Goal: Transaction & Acquisition: Purchase product/service

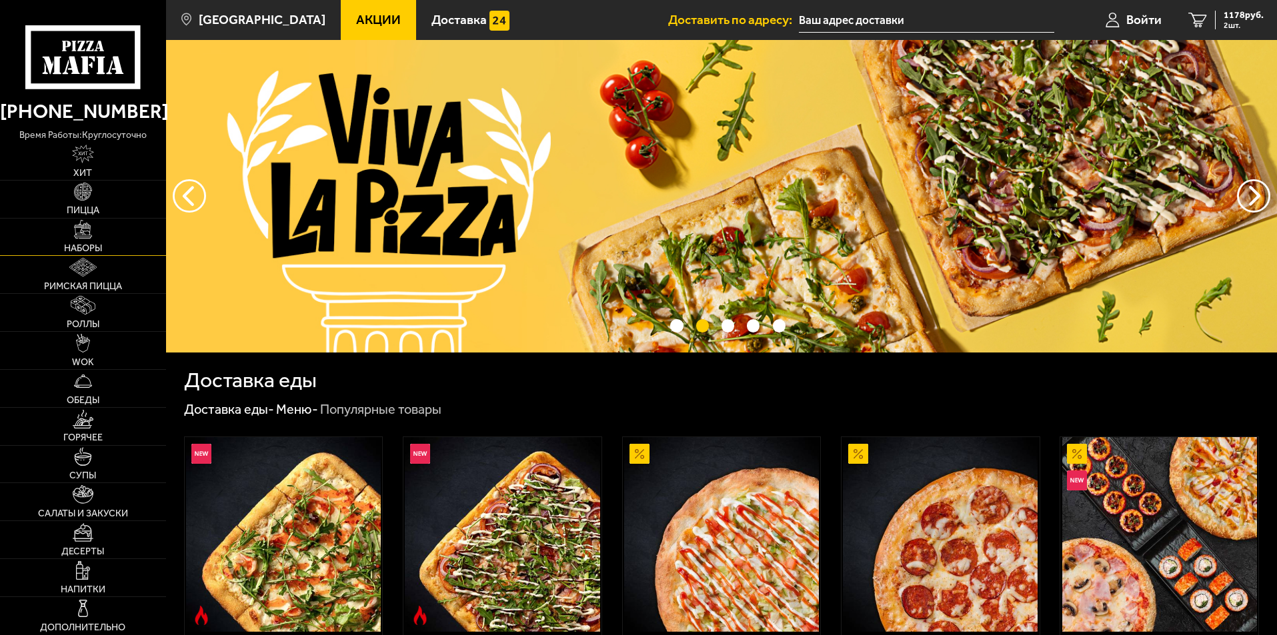
click at [96, 241] on link "Наборы" at bounding box center [83, 237] width 166 height 37
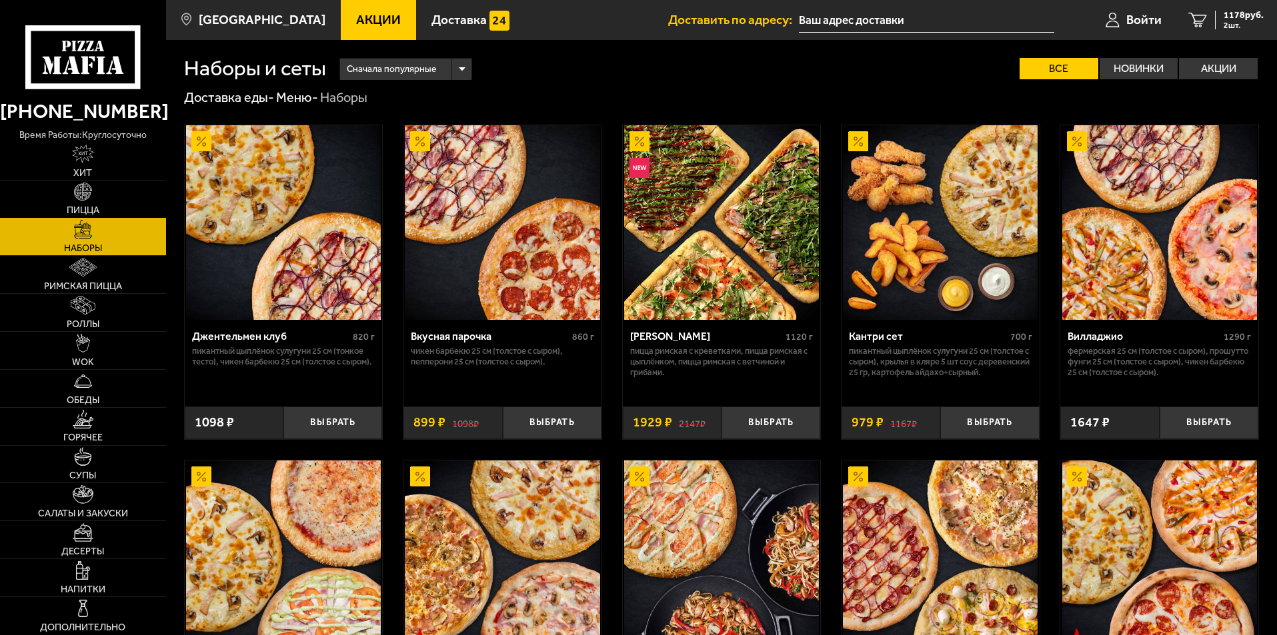
click at [95, 204] on link "Пицца" at bounding box center [83, 199] width 166 height 37
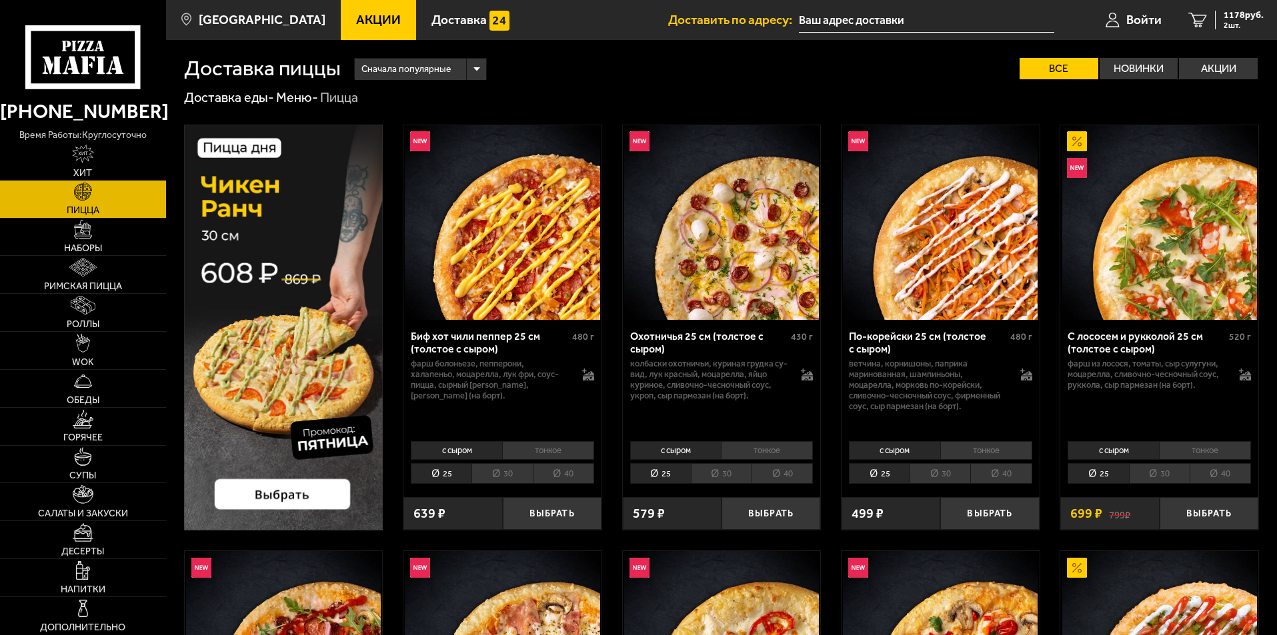
click at [110, 54] on icon at bounding box center [82, 56] width 115 height 63
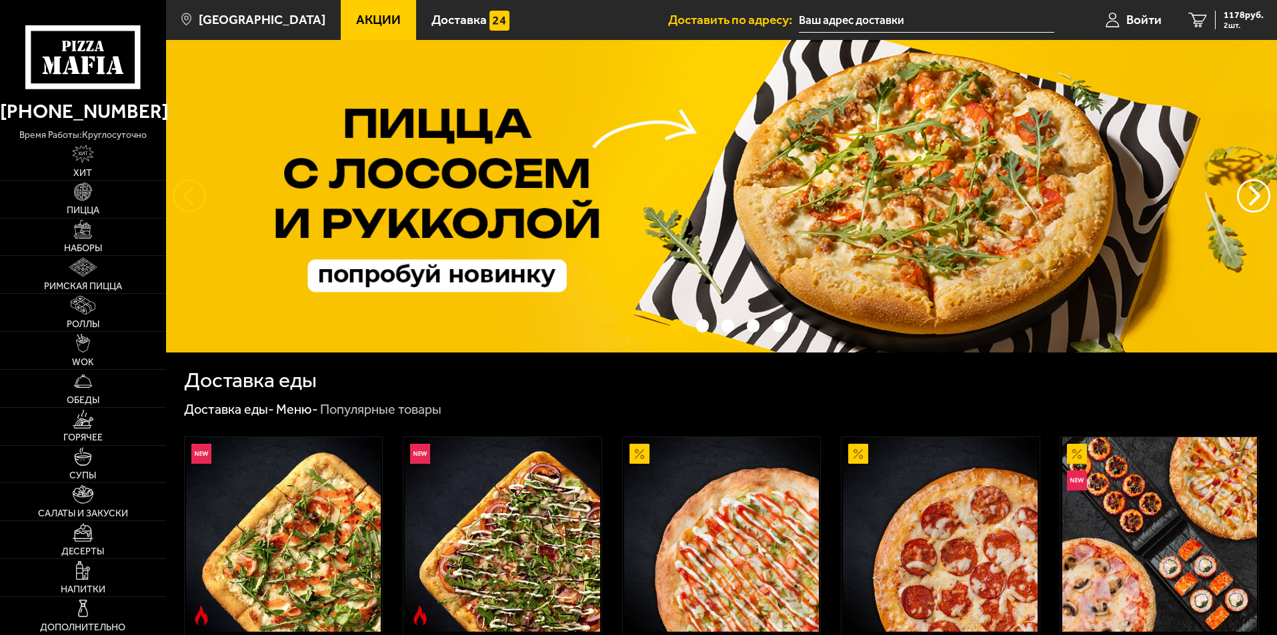
click at [186, 200] on button "следующий" at bounding box center [189, 195] width 33 height 33
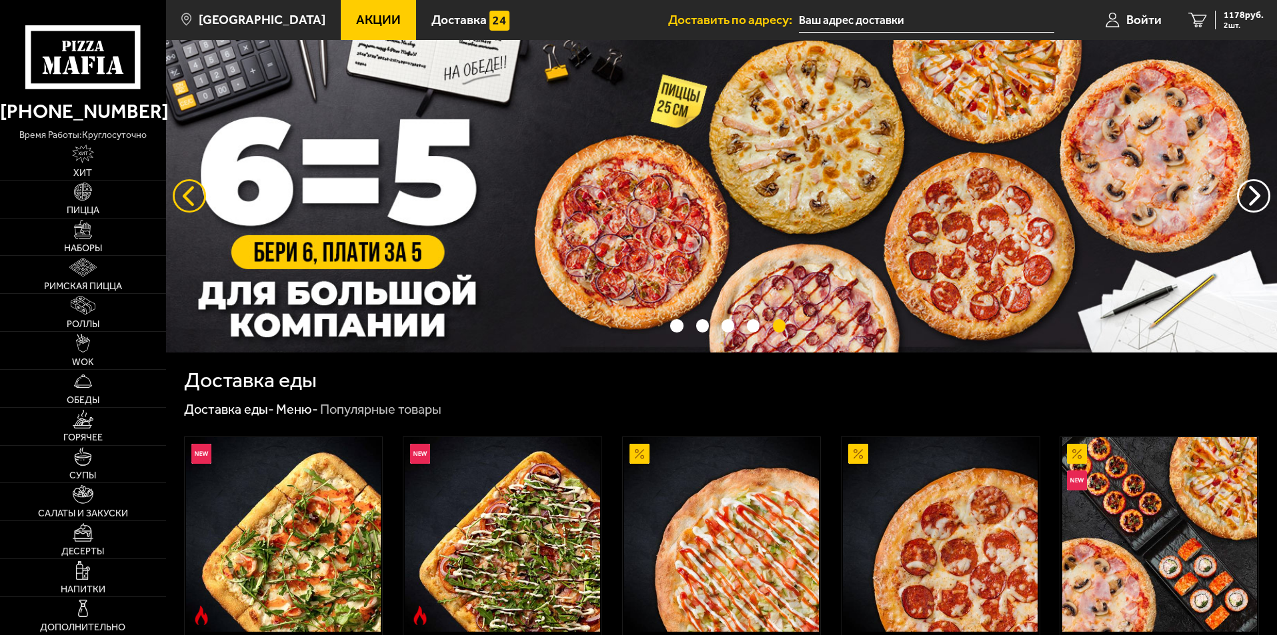
click at [186, 200] on button "следующий" at bounding box center [189, 195] width 33 height 33
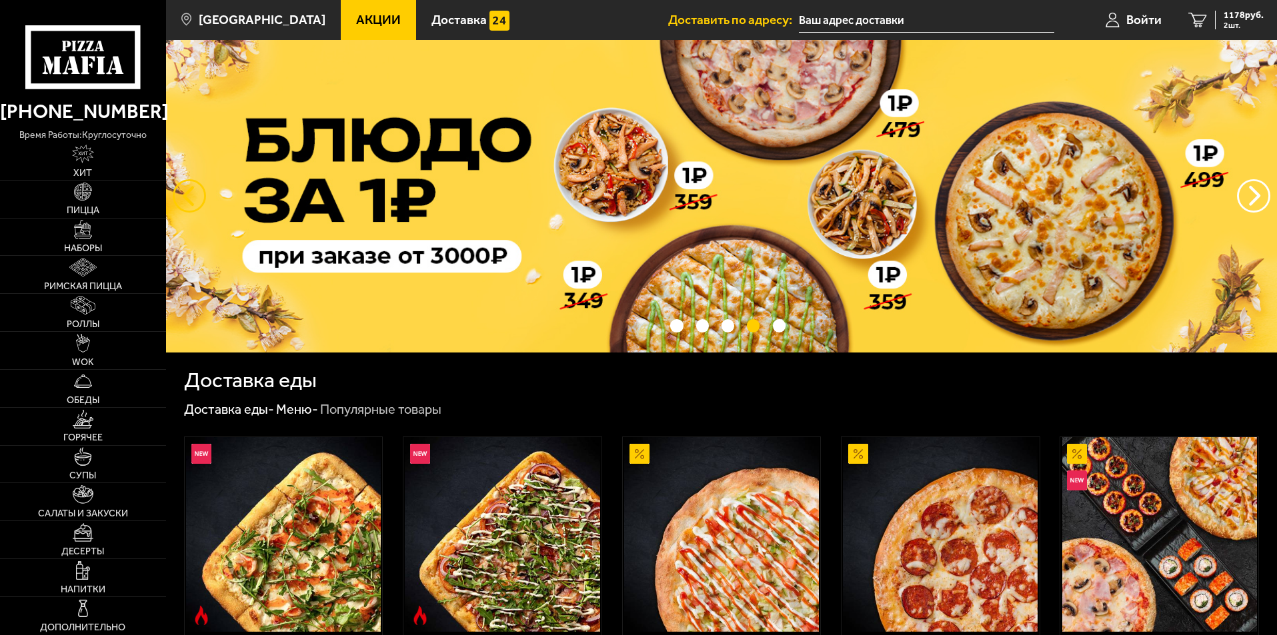
click at [186, 200] on button "следующий" at bounding box center [189, 195] width 33 height 33
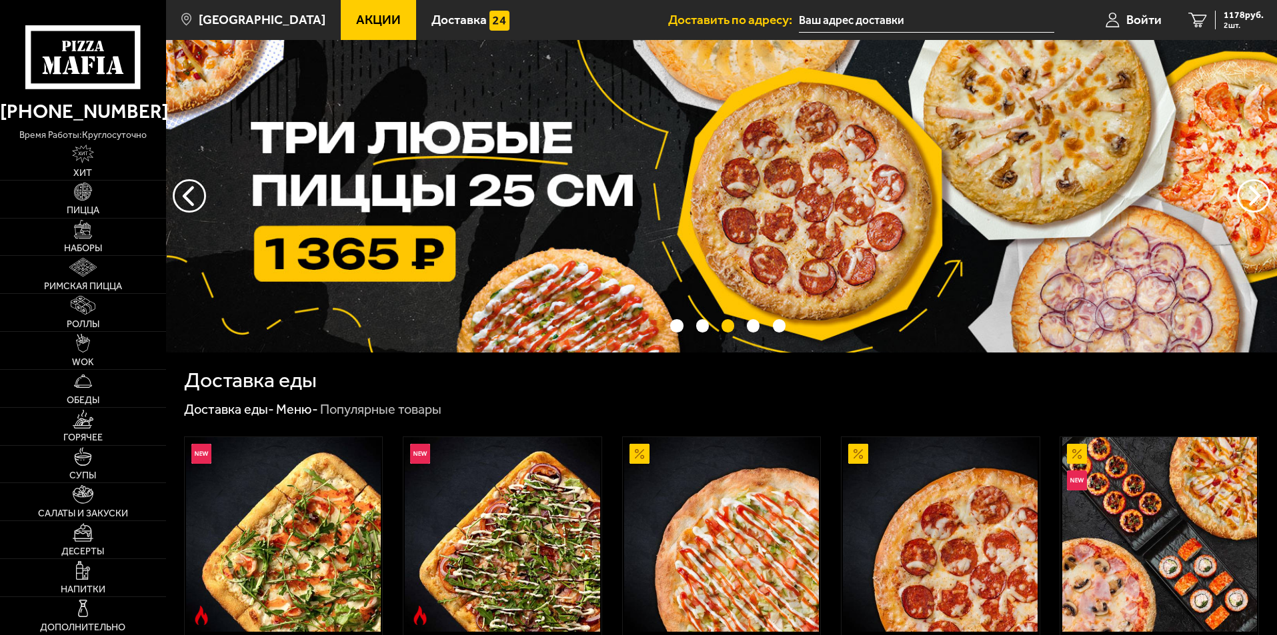
click at [570, 219] on img at bounding box center [721, 196] width 1111 height 313
